Goal: Task Accomplishment & Management: Manage account settings

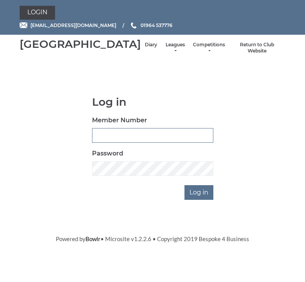
click at [115, 142] on input "Member Number" at bounding box center [152, 135] width 121 height 15
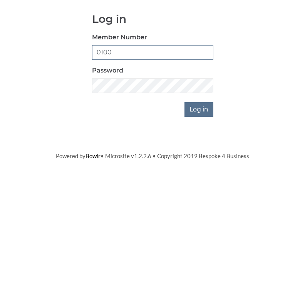
type input "0100"
click at [202, 185] on input "Log in" at bounding box center [199, 192] width 29 height 15
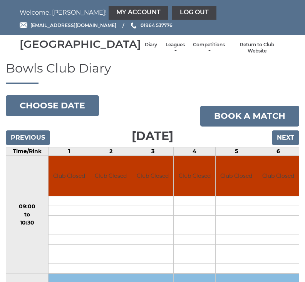
click at [291, 145] on input "Next" at bounding box center [285, 137] width 27 height 15
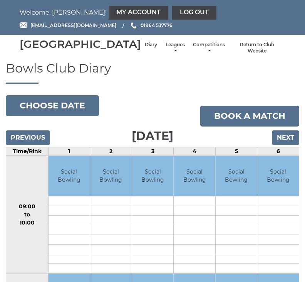
click at [32, 145] on input "Previous" at bounding box center [28, 137] width 44 height 15
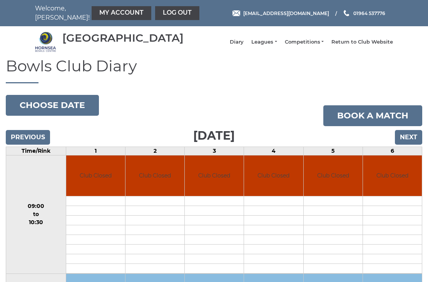
click at [305, 144] on input "Next" at bounding box center [408, 137] width 27 height 15
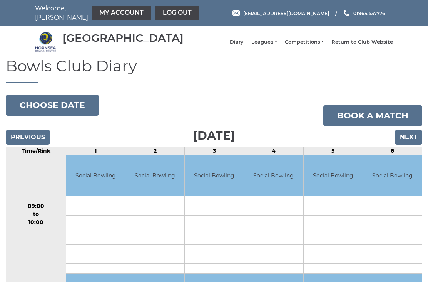
click at [417, 144] on input "Next" at bounding box center [408, 137] width 27 height 15
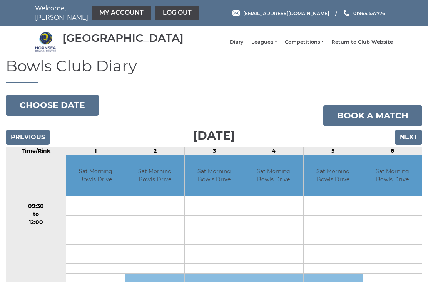
click at [32, 144] on input "Previous" at bounding box center [28, 137] width 44 height 15
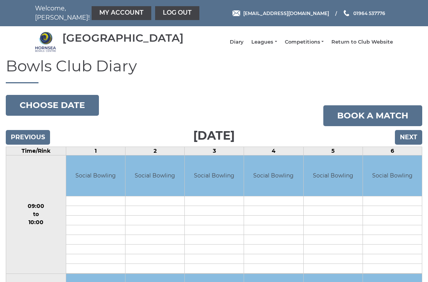
click at [25, 143] on input "Previous" at bounding box center [28, 137] width 44 height 15
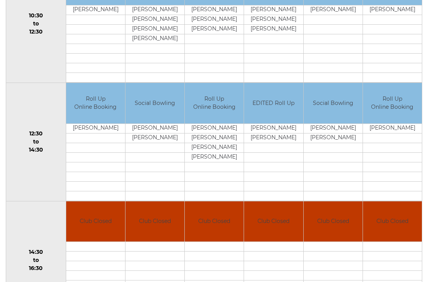
scroll to position [311, 0]
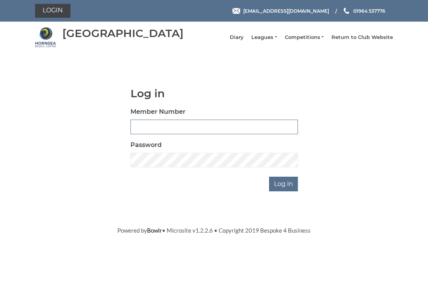
click at [155, 134] on input "Member Number" at bounding box center [215, 126] width 168 height 15
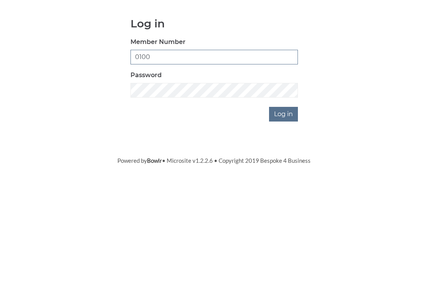
type input "0100"
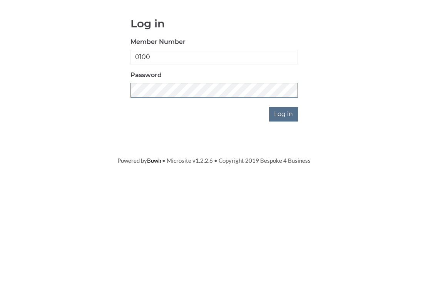
click at [284, 176] on input "Log in" at bounding box center [283, 183] width 29 height 15
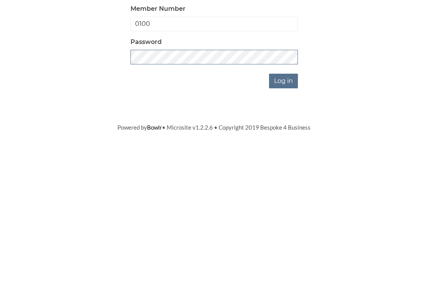
click at [284, 202] on input "Log in" at bounding box center [283, 209] width 29 height 15
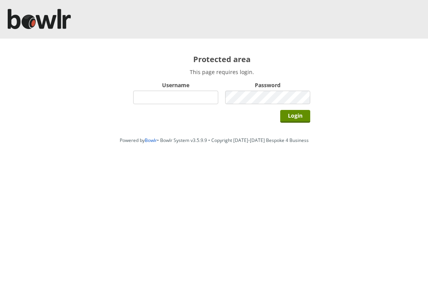
click at [164, 102] on input "Username" at bounding box center [175, 97] width 85 height 13
type input "Hornseaindoorbowlsclub"
click at [301, 115] on input "Login" at bounding box center [295, 116] width 30 height 13
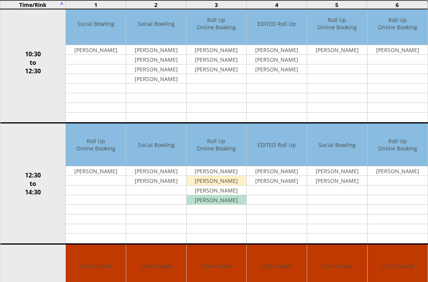
scroll to position [215, 0]
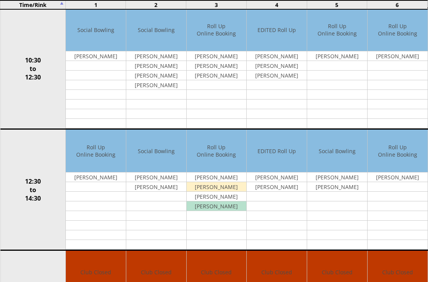
click at [0, 0] on link "Edit" at bounding box center [0, 0] width 0 height 0
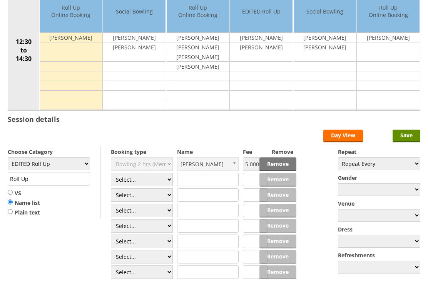
scroll to position [92, 0]
